Goal: Task Accomplishment & Management: Use online tool/utility

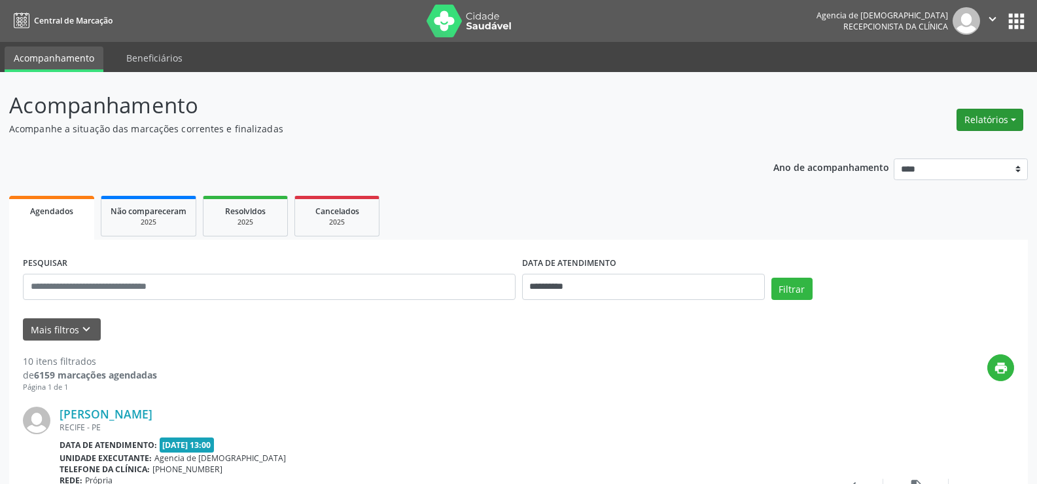
click at [982, 115] on button "Relatórios" at bounding box center [990, 120] width 67 height 22
click at [920, 141] on link "Agendamentos" at bounding box center [954, 148] width 141 height 18
select select "*"
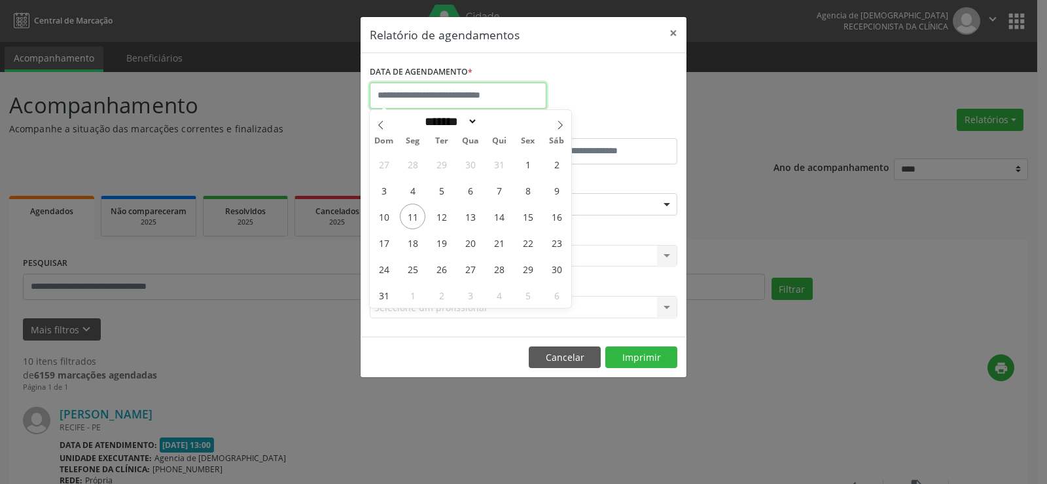
click at [462, 105] on input "text" at bounding box center [458, 95] width 177 height 26
click at [412, 220] on span "11" at bounding box center [413, 217] width 26 height 26
type input "**********"
click at [413, 218] on span "11" at bounding box center [413, 217] width 26 height 26
click at [413, 218] on div "ESPECIALIDADE Seleciona uma especialidade Todas as especialidades Alergologia A…" at bounding box center [524, 198] width 314 height 51
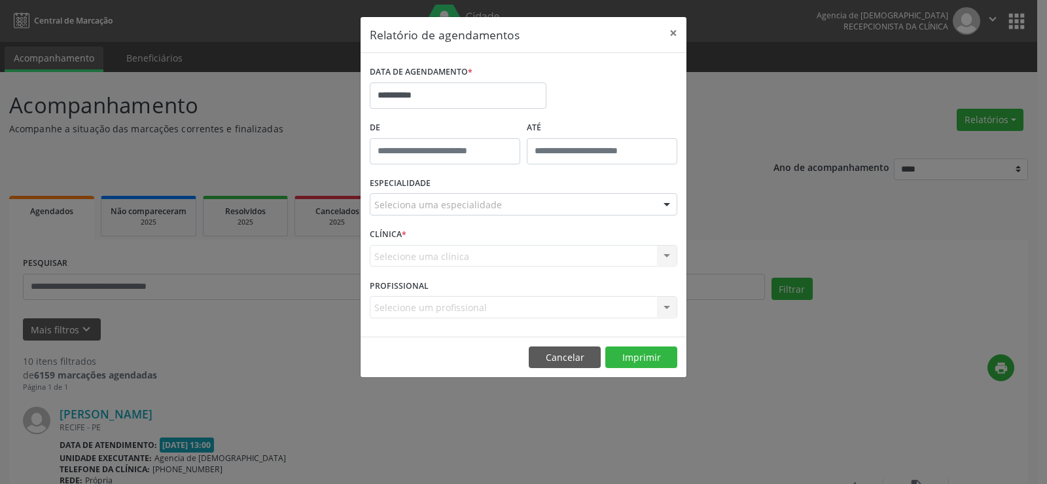
click at [448, 213] on div "Seleciona uma especialidade" at bounding box center [524, 204] width 308 height 22
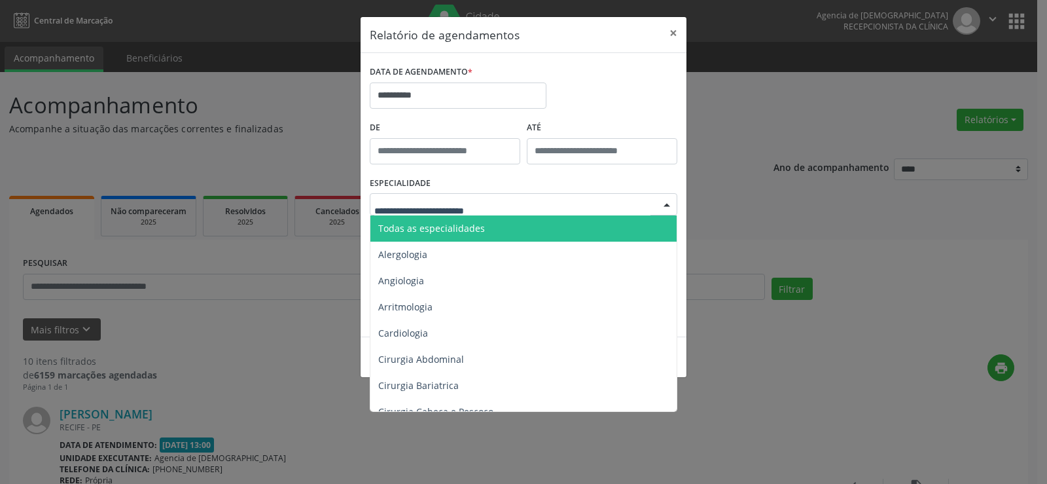
click at [448, 217] on span "Todas as especialidades" at bounding box center [524, 228] width 308 height 26
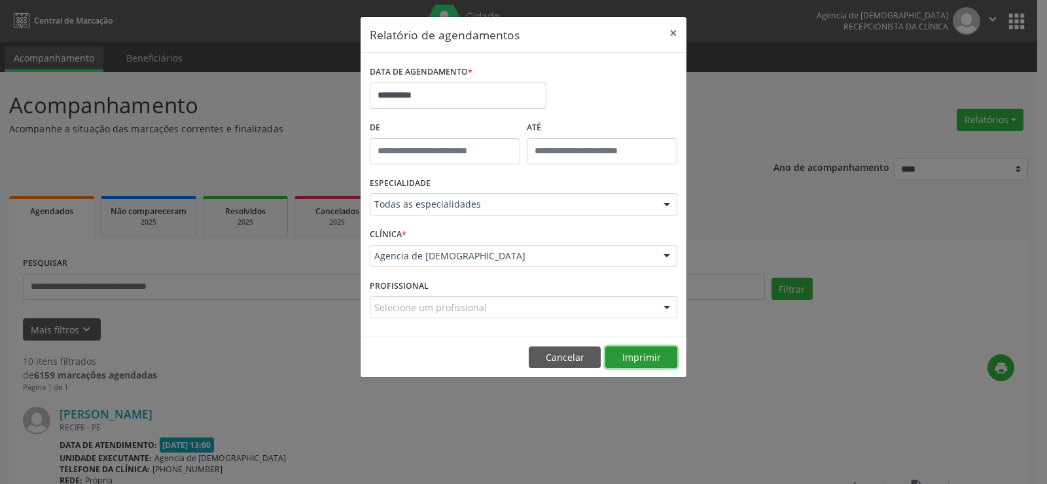
click at [647, 359] on button "Imprimir" at bounding box center [641, 357] width 72 height 22
